Goal: Navigation & Orientation: Find specific page/section

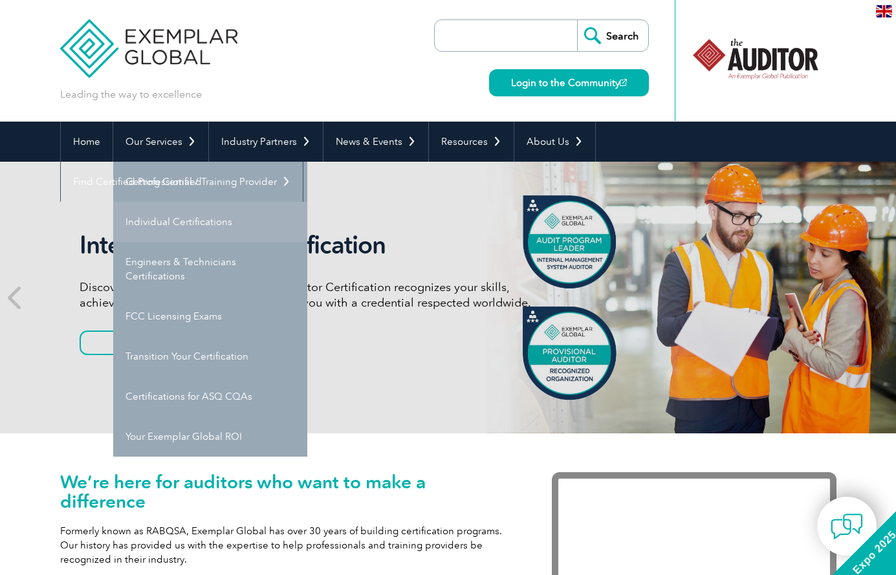
click at [185, 218] on link "Individual Certifications" at bounding box center [210, 222] width 194 height 40
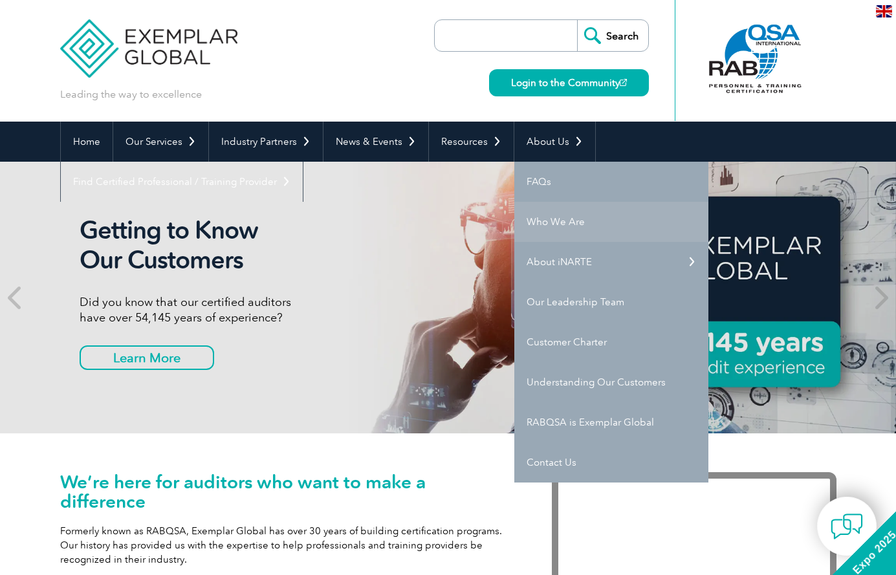
click at [562, 222] on link "Who We Are" at bounding box center [611, 222] width 194 height 40
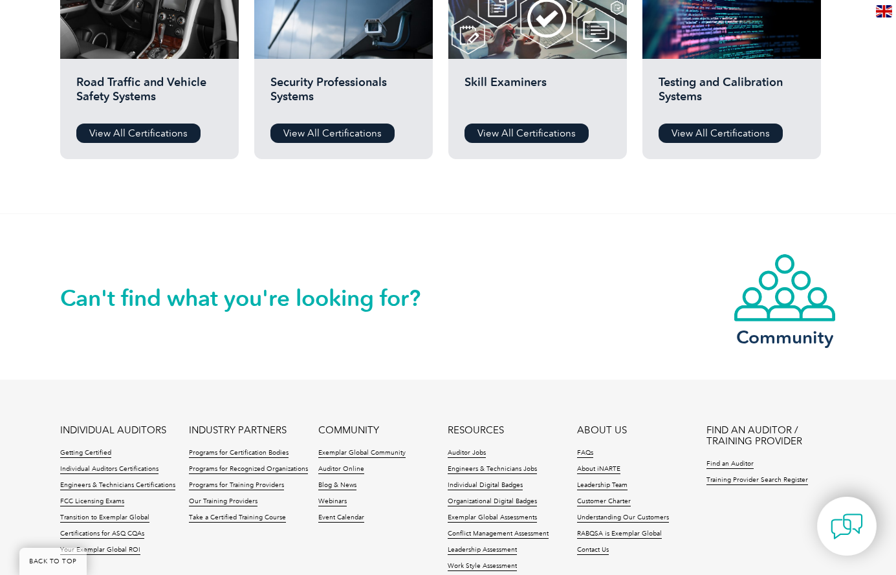
scroll to position [970, 0]
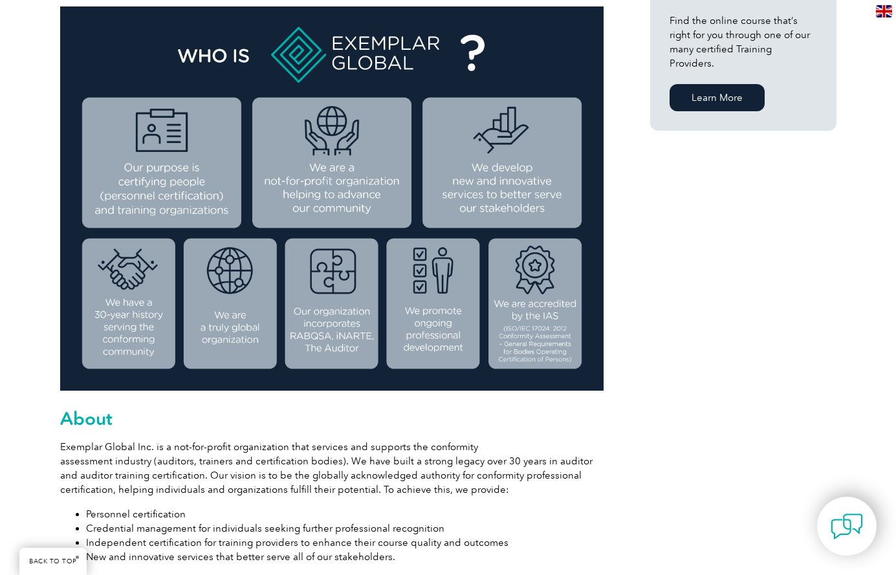
scroll to position [259, 0]
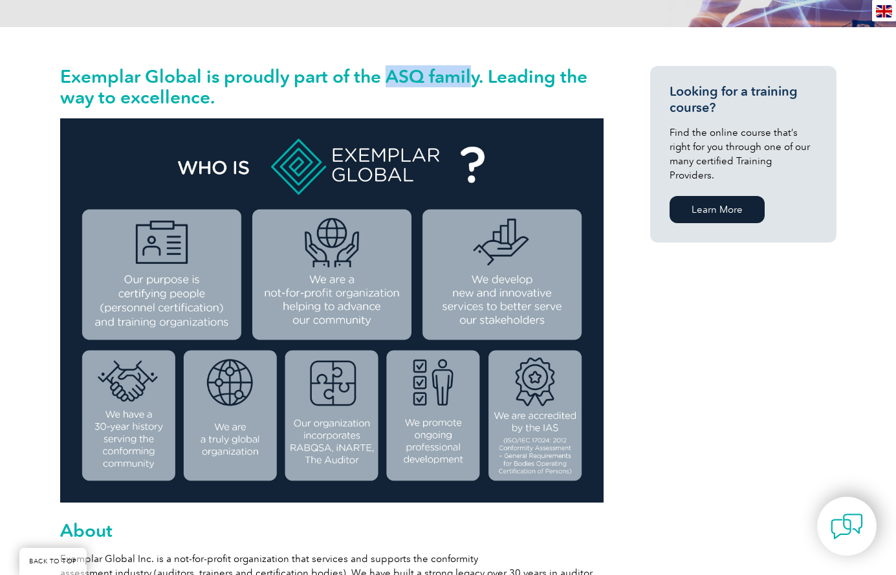
drag, startPoint x: 385, startPoint y: 74, endPoint x: 468, endPoint y: 74, distance: 83.5
click at [468, 74] on h2 "Exemplar Global is proudly part of the ASQ family. Leading the way to excellenc…" at bounding box center [331, 86] width 543 height 41
click at [456, 138] on img at bounding box center [331, 310] width 543 height 384
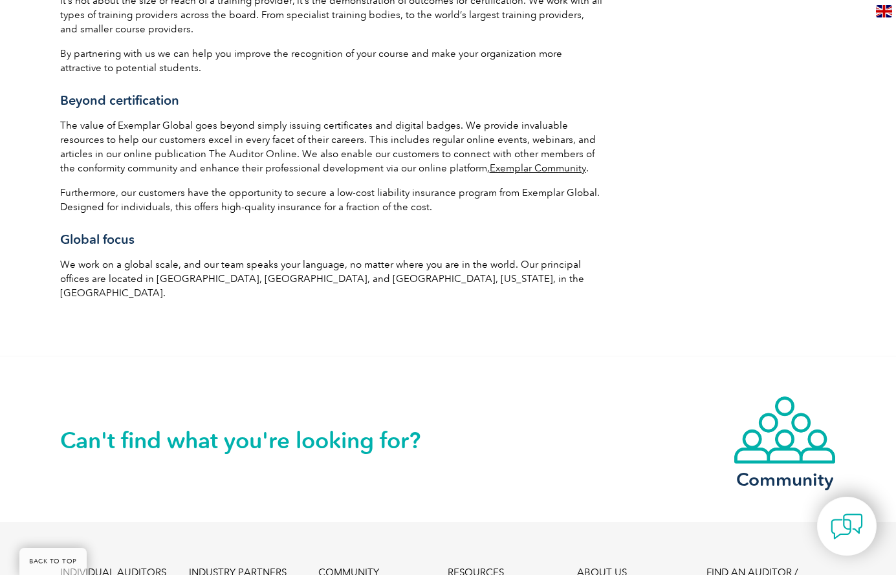
scroll to position [2006, 0]
